Goal: Complete application form

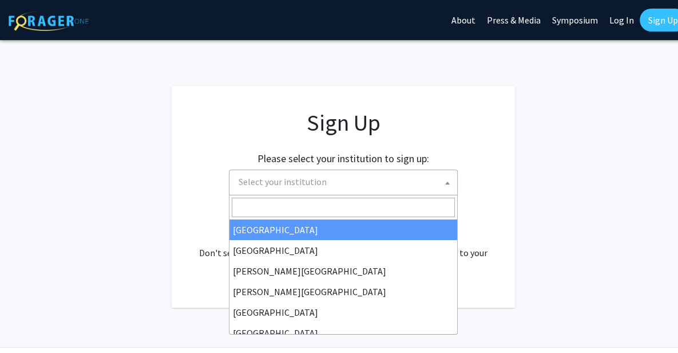
click at [375, 192] on span "Select your institution" at bounding box center [345, 181] width 223 height 23
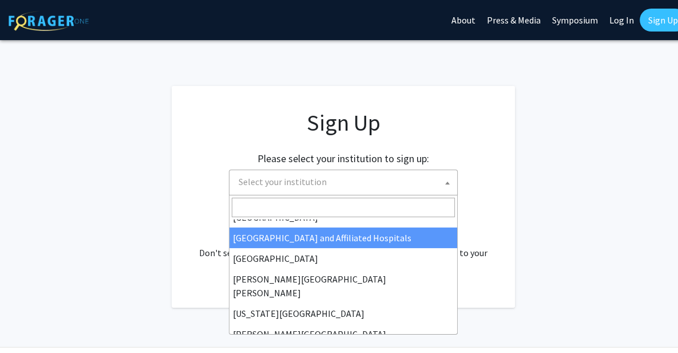
scroll to position [179, 0]
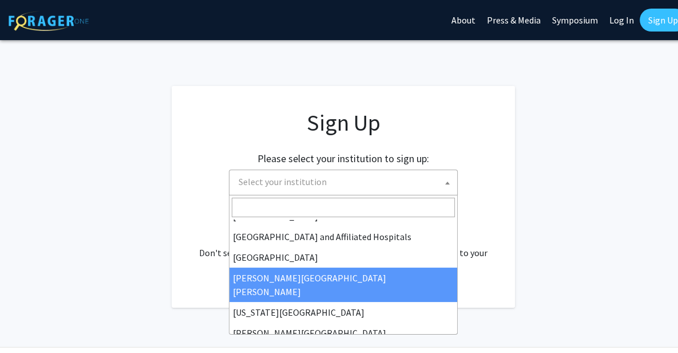
select select "1"
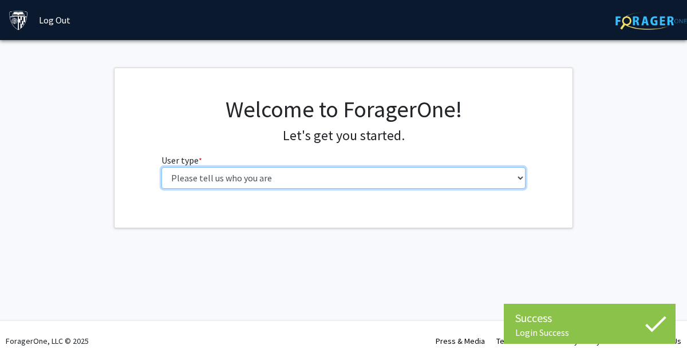
click at [391, 170] on select "Please tell us who you are Undergraduate Student Master's Student Doctoral Cand…" at bounding box center [343, 178] width 365 height 22
select select "2: masters"
click at [161, 167] on select "Please tell us who you are Undergraduate Student Master's Student Doctoral Cand…" at bounding box center [343, 178] width 365 height 22
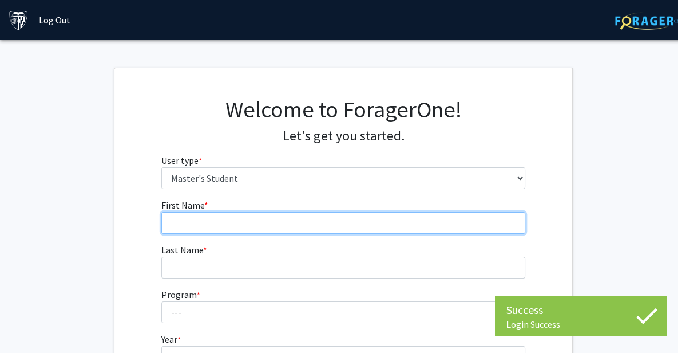
click at [361, 222] on input "First Name * required" at bounding box center [343, 223] width 365 height 22
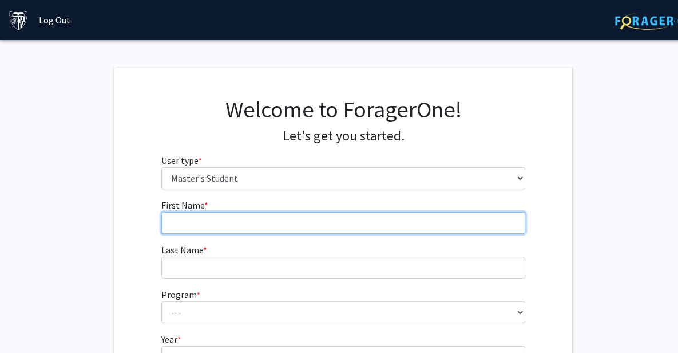
type input "[PERSON_NAME]"
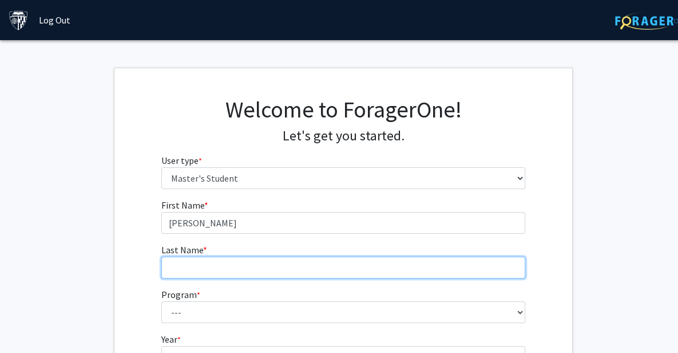
type input "Tarkunde"
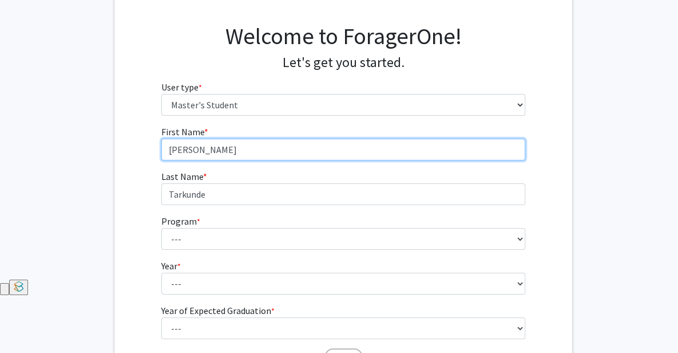
scroll to position [74, 0]
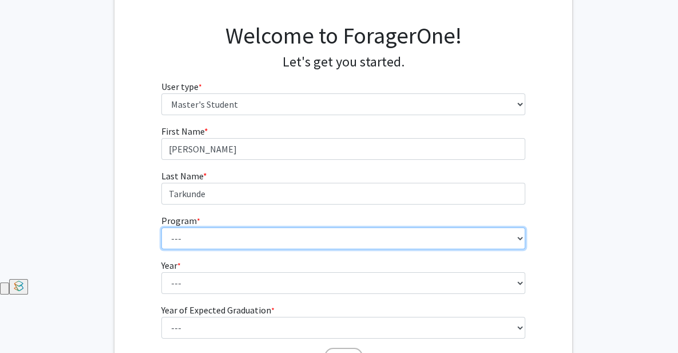
click at [288, 247] on select "--- Anatomy Education Applied and Computational Mathematics Applied Biomedical …" at bounding box center [343, 238] width 365 height 22
select select "114: 113"
click at [161, 227] on select "--- Anatomy Education Applied and Computational Mathematics Applied Biomedical …" at bounding box center [343, 238] width 365 height 22
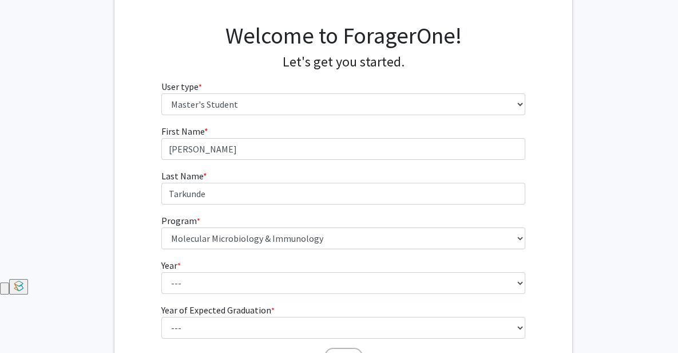
click at [262, 263] on fg-select "Year * required --- First Year Second Year" at bounding box center [343, 275] width 365 height 35
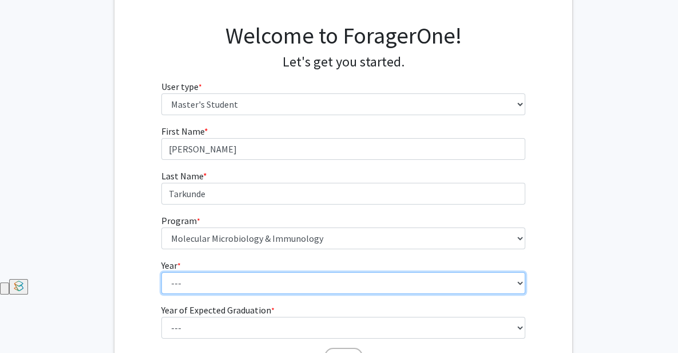
click at [263, 272] on select "--- First Year Second Year" at bounding box center [343, 283] width 365 height 22
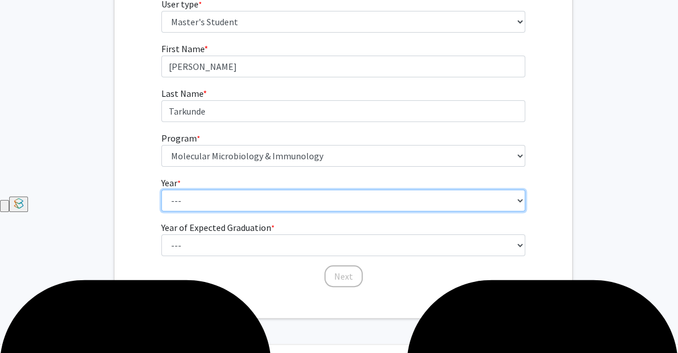
scroll to position [180, 0]
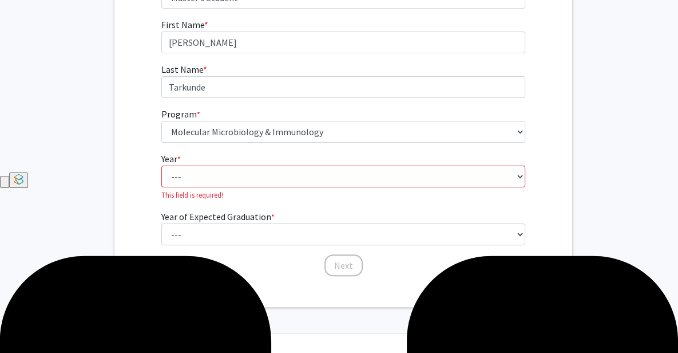
click at [235, 193] on form "First Name * required [PERSON_NAME] Last Name * required [PERSON_NAME] Program …" at bounding box center [343, 142] width 365 height 248
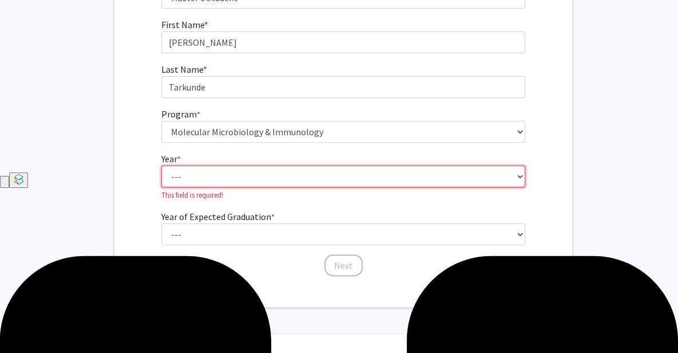
click at [226, 180] on select "--- First Year Second Year" at bounding box center [343, 176] width 365 height 22
select select "1: first_year"
click at [161, 165] on select "--- First Year Second Year" at bounding box center [343, 176] width 365 height 22
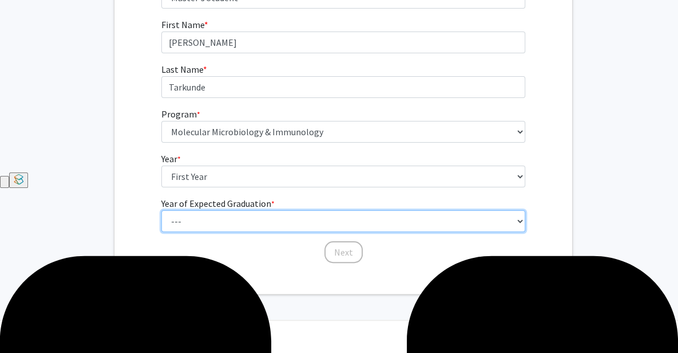
click at [227, 230] on select "--- 2025 2026 2027 2028 2029 2030 2031 2032 2033 2034" at bounding box center [343, 221] width 365 height 22
select select "3: 2027"
click at [161, 210] on select "--- 2025 2026 2027 2028 2029 2030 2031 2032 2033 2034" at bounding box center [343, 221] width 365 height 22
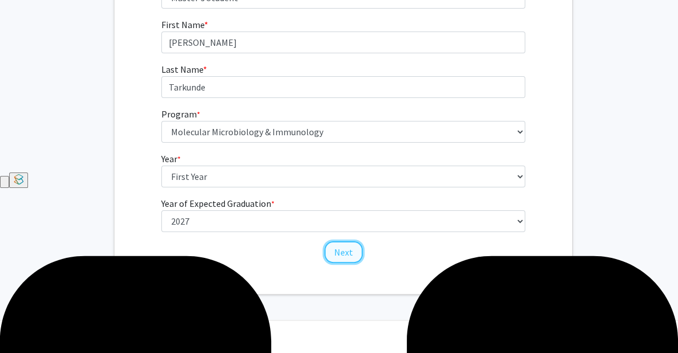
click at [347, 258] on button "Next" at bounding box center [344, 252] width 38 height 22
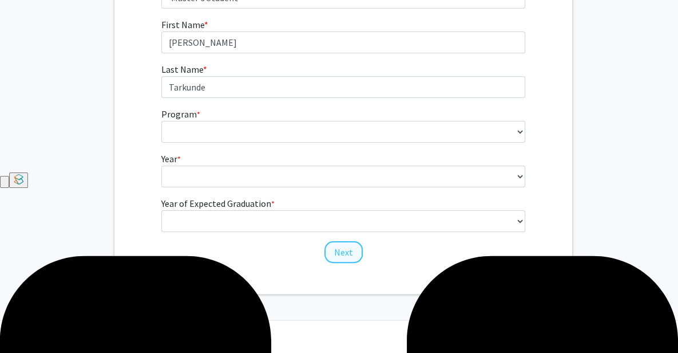
scroll to position [9, 0]
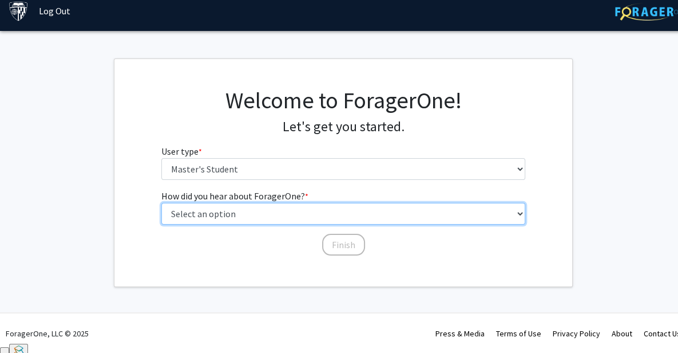
click at [294, 215] on select "Select an option Peer/student recommendation Faculty/staff recommendation Unive…" at bounding box center [343, 214] width 365 height 22
select select "3: university_website"
click at [161, 203] on select "Select an option Peer/student recommendation Faculty/staff recommendation Unive…" at bounding box center [343, 214] width 365 height 22
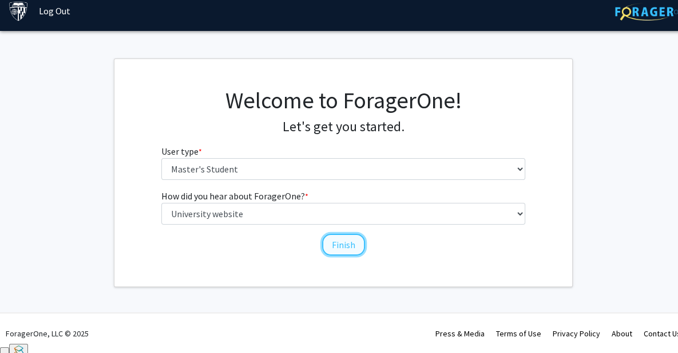
click at [341, 252] on button "Finish" at bounding box center [343, 245] width 43 height 22
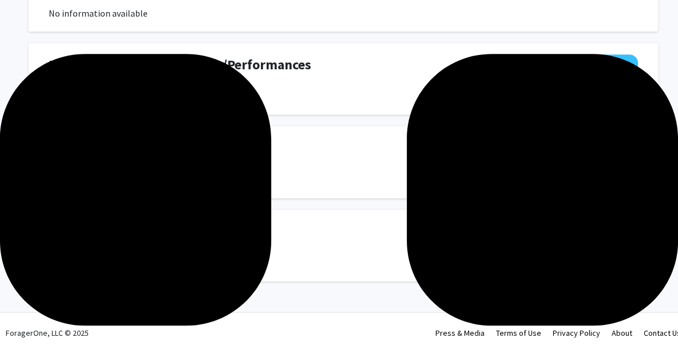
scroll to position [0, 9]
